Goal: Book appointment/travel/reservation

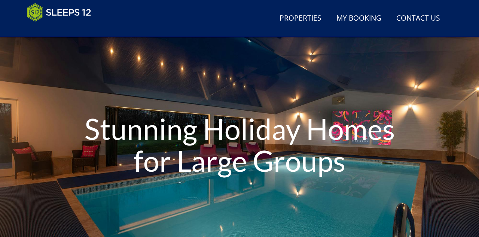
scroll to position [85, 0]
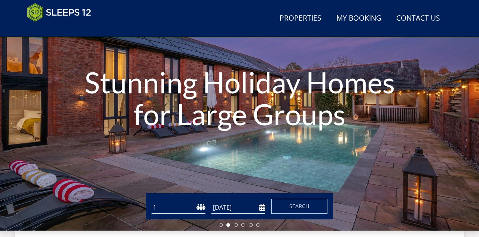
select select "16"
click at [260, 209] on input "[DATE]" at bounding box center [239, 207] width 54 height 12
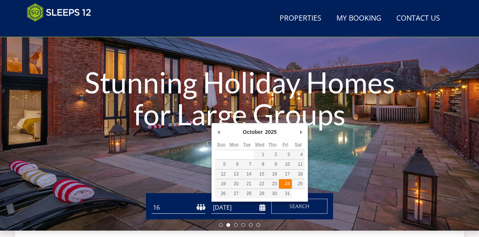
type input "[DATE]"
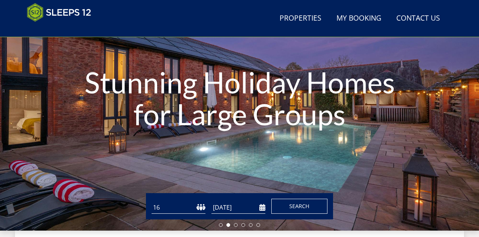
click at [300, 206] on span "Search" at bounding box center [299, 205] width 20 height 7
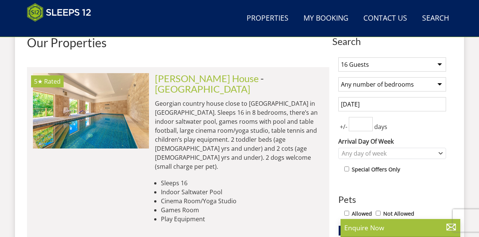
scroll to position [286, 0]
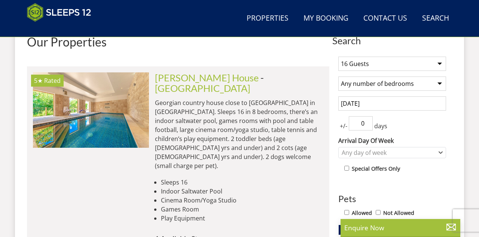
click at [369, 125] on input "0" at bounding box center [361, 123] width 24 height 14
click at [368, 121] on input "1" at bounding box center [361, 123] width 24 height 14
click at [368, 121] on input "2" at bounding box center [361, 123] width 24 height 14
type input "3"
click at [368, 121] on input "3" at bounding box center [361, 123] width 24 height 14
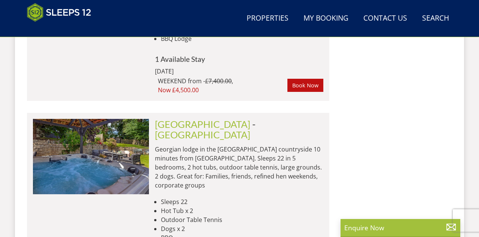
scroll to position [1477, 0]
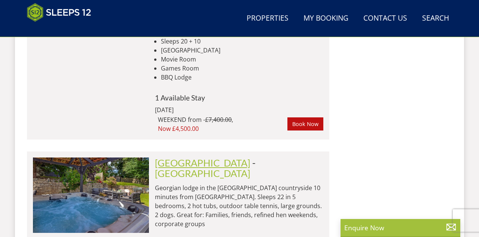
click at [177, 157] on link "[GEOGRAPHIC_DATA]" at bounding box center [202, 162] width 95 height 11
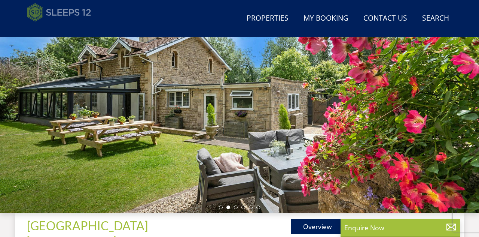
scroll to position [97, 0]
